Goal: Information Seeking & Learning: Learn about a topic

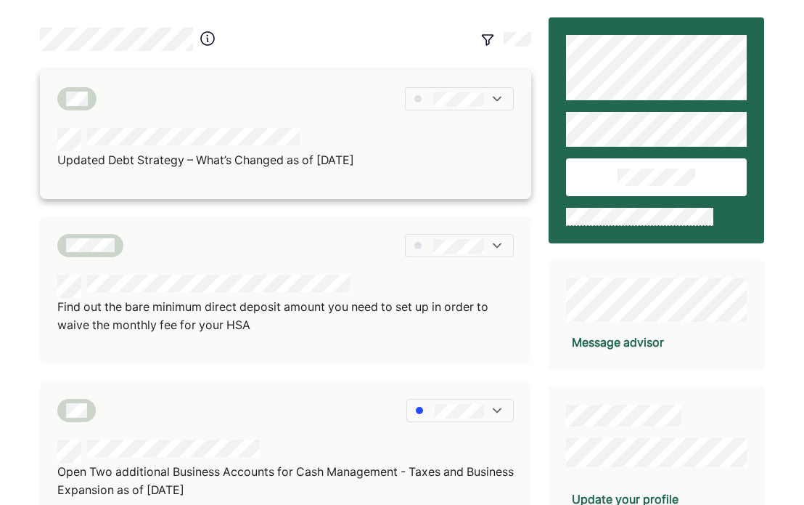
click at [463, 161] on div "Updated Debt Strategy – What’s Changed as of [DATE]" at bounding box center [285, 149] width 457 height 42
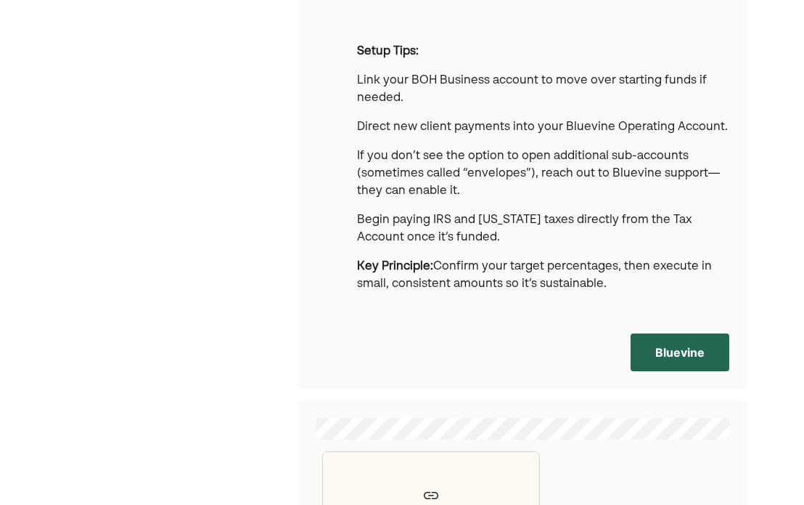
scroll to position [1452, 0]
